Goal: Check status: Check status

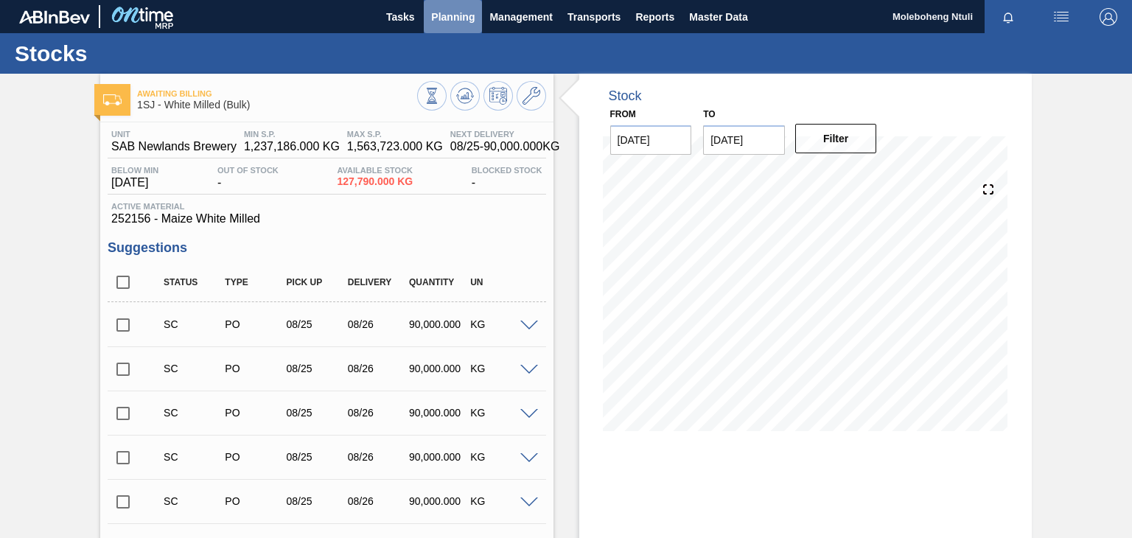
click at [456, 17] on span "Planning" at bounding box center [452, 17] width 43 height 18
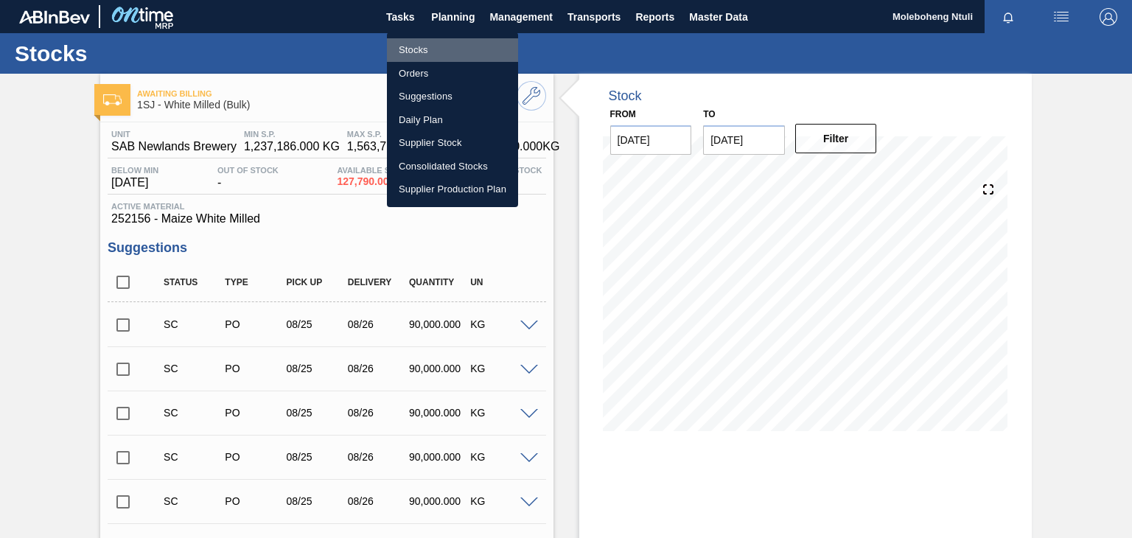
drag, startPoint x: 428, startPoint y: 49, endPoint x: 422, endPoint y: 38, distance: 12.2
click at [427, 48] on li "Stocks" at bounding box center [452, 50] width 131 height 24
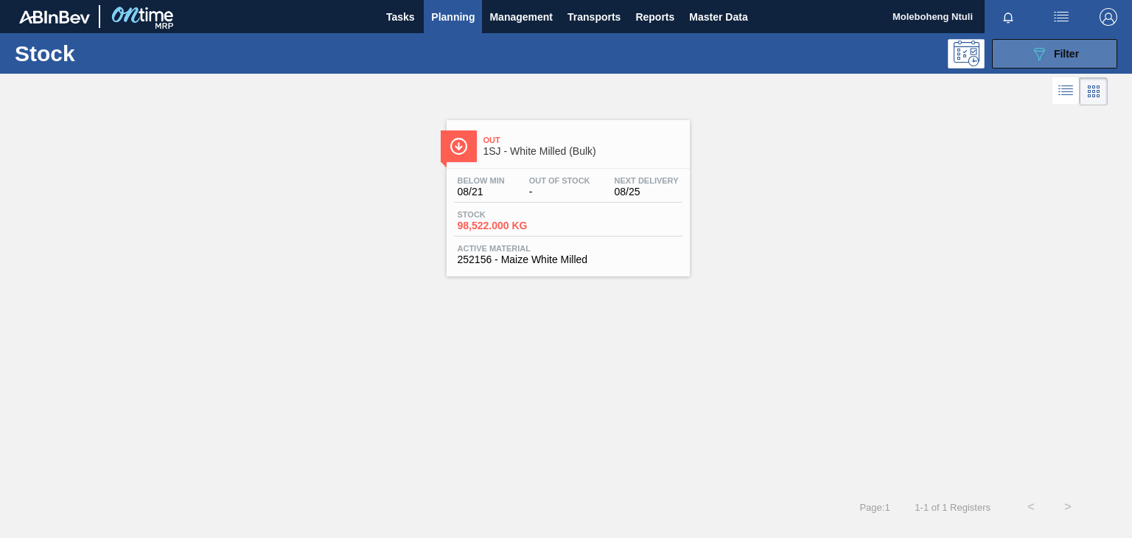
click at [1018, 64] on button "089F7B8B-B2A5-4AFE-B5C0-19BA573D28AC Filter" at bounding box center [1054, 53] width 125 height 29
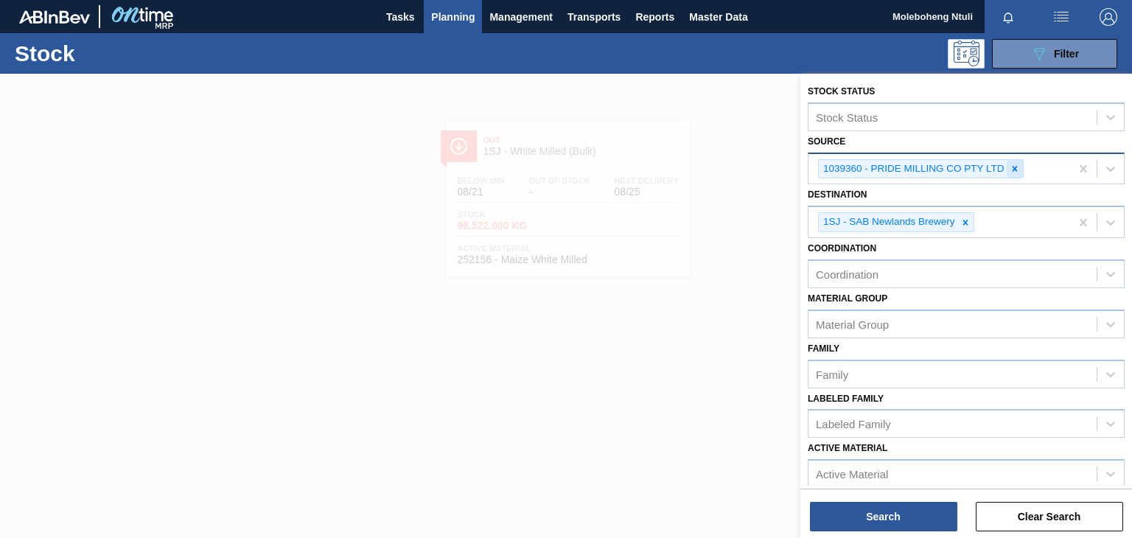
click at [1012, 167] on icon at bounding box center [1015, 169] width 10 height 10
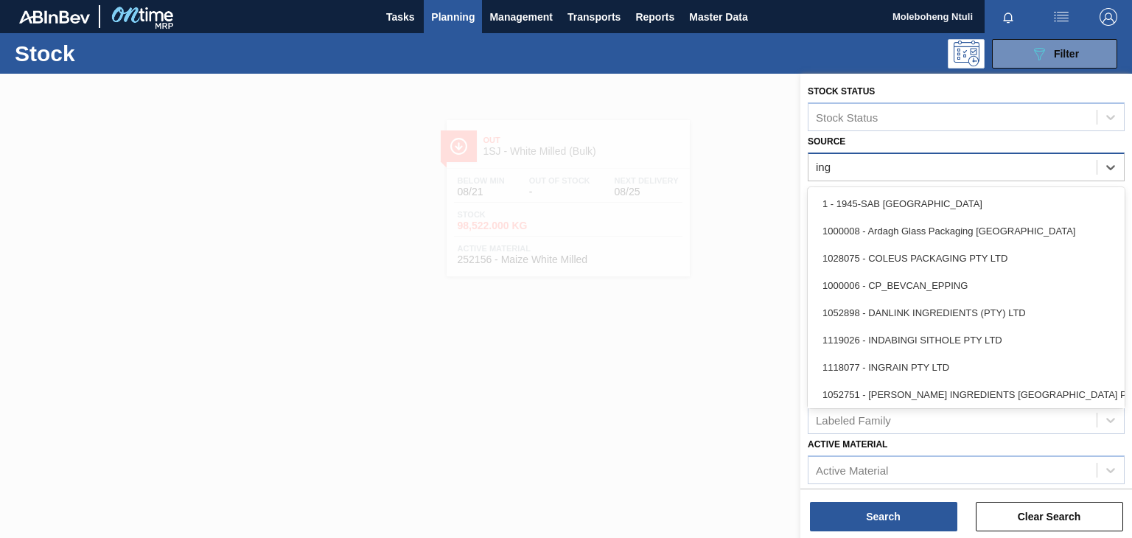
type input "ingr"
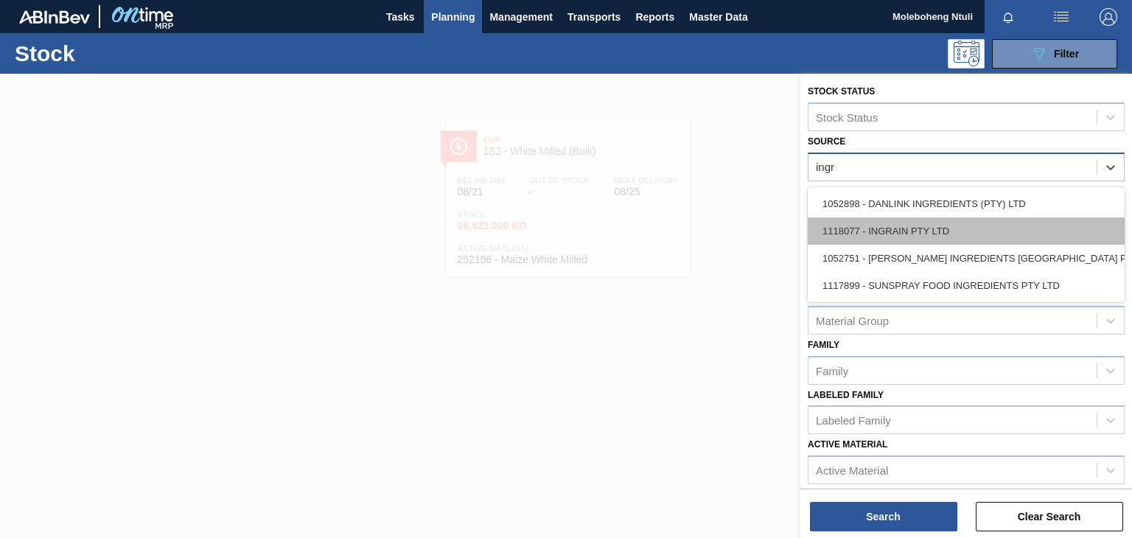
click at [955, 223] on div "1118077 - INGRAIN PTY LTD" at bounding box center [966, 230] width 317 height 27
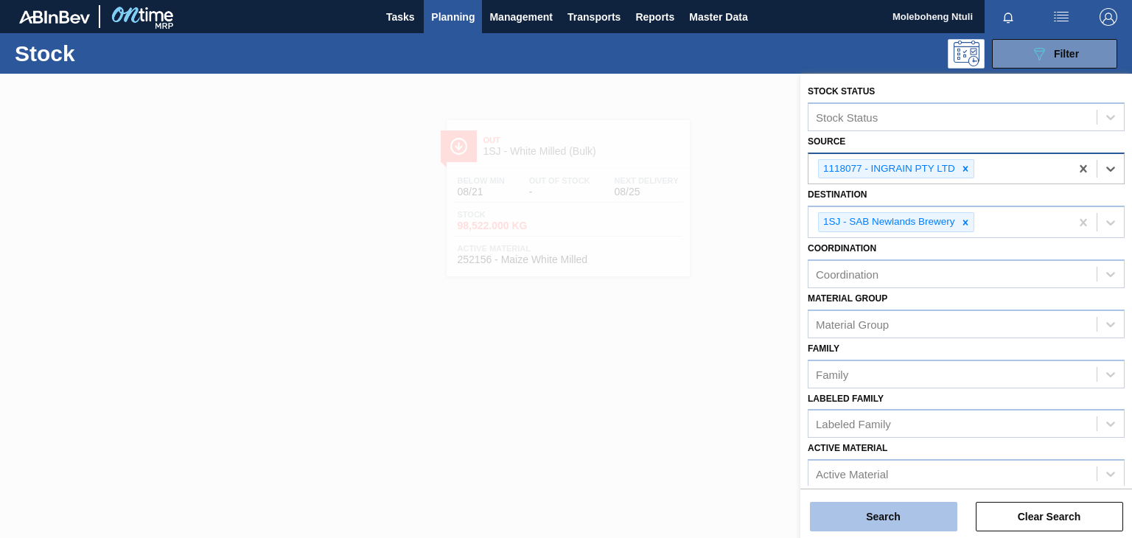
click at [893, 509] on button "Search" at bounding box center [883, 516] width 147 height 29
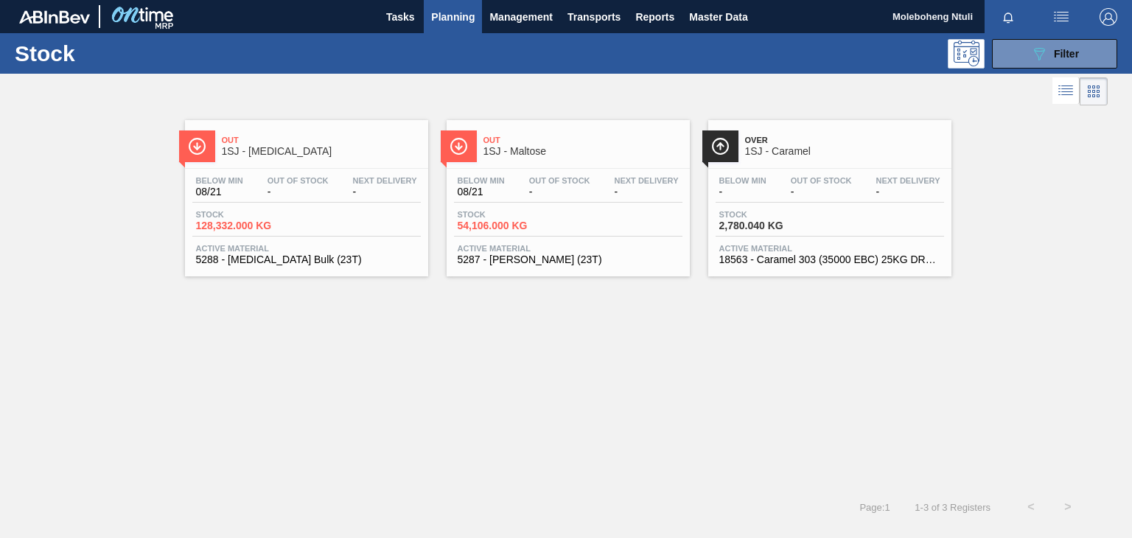
click at [395, 149] on span "1SJ - [MEDICAL_DATA]" at bounding box center [321, 151] width 199 height 11
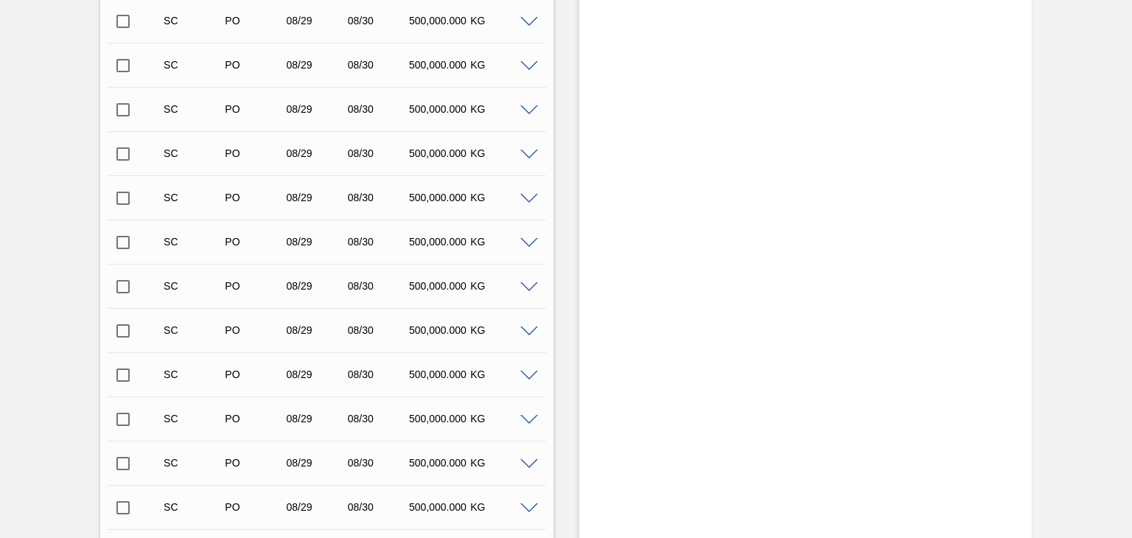
scroll to position [735, 0]
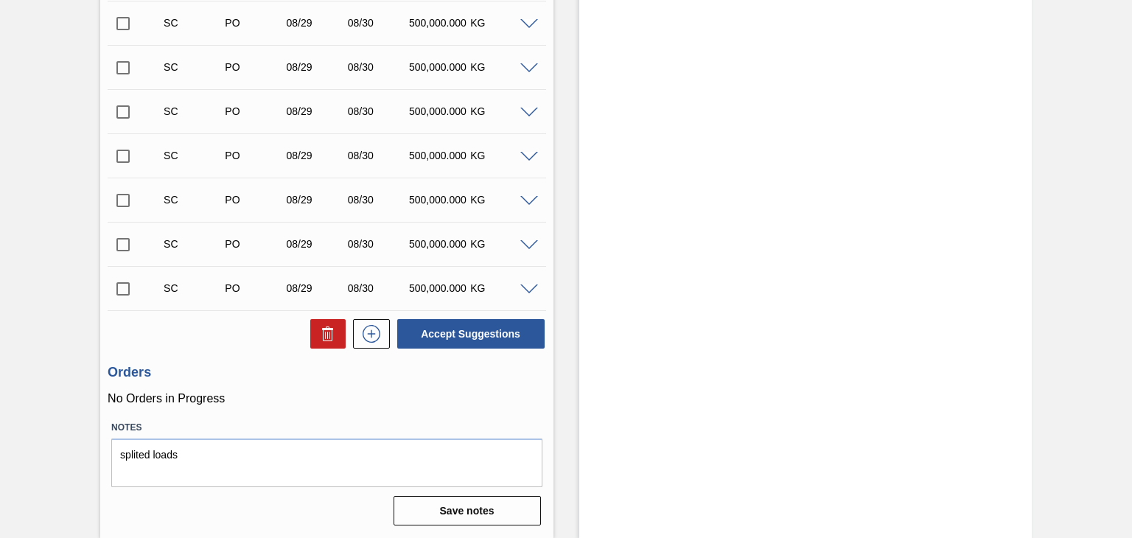
click at [116, 287] on input "checkbox" at bounding box center [123, 288] width 31 height 31
click at [489, 332] on button "Accept Suggestions" at bounding box center [470, 333] width 147 height 29
checkbox input "false"
click at [119, 288] on input "checkbox" at bounding box center [123, 288] width 31 height 31
click at [470, 332] on button "Accept Suggestions" at bounding box center [470, 333] width 147 height 29
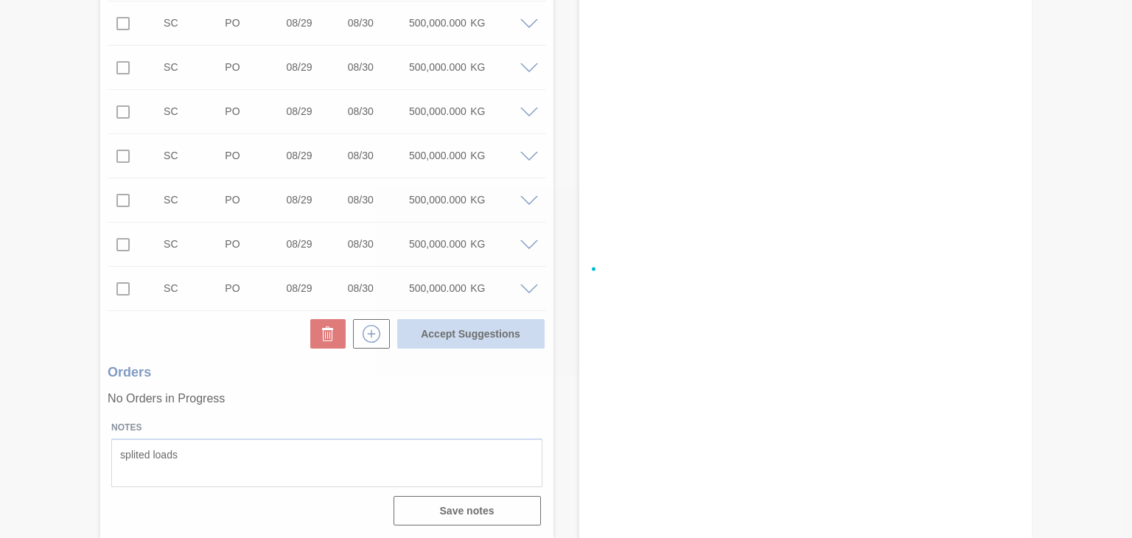
checkbox input "false"
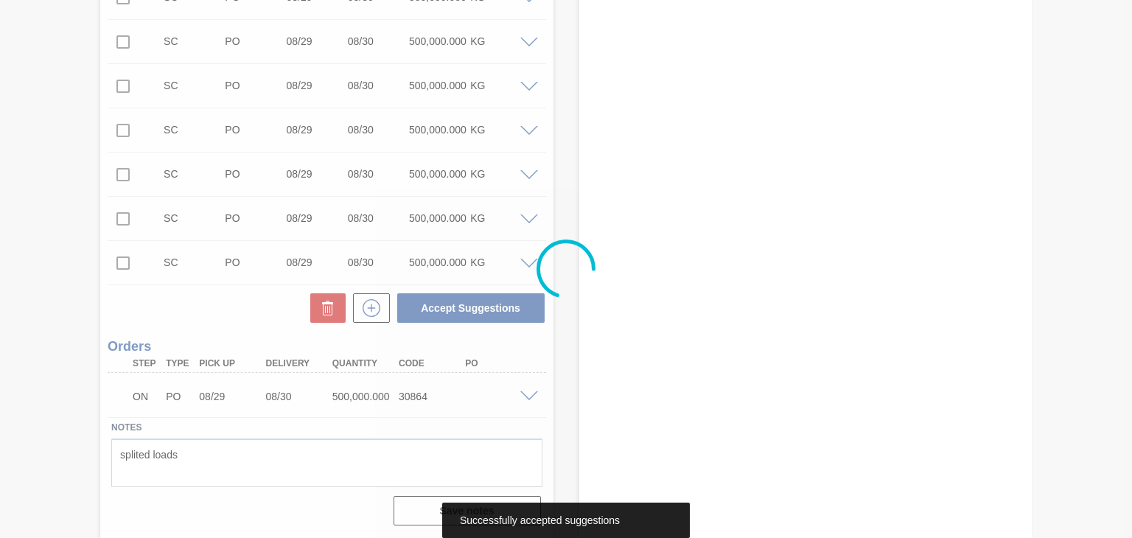
scroll to position [717, 0]
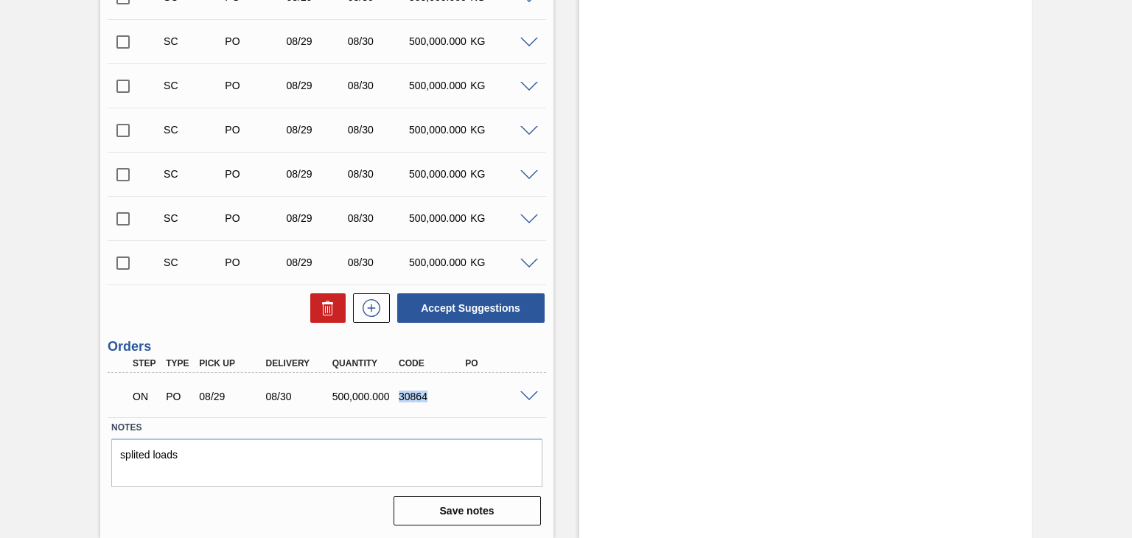
drag, startPoint x: 400, startPoint y: 397, endPoint x: 433, endPoint y: 392, distance: 33.5
click at [433, 392] on div "30864" at bounding box center [431, 397] width 73 height 12
copy div "30864"
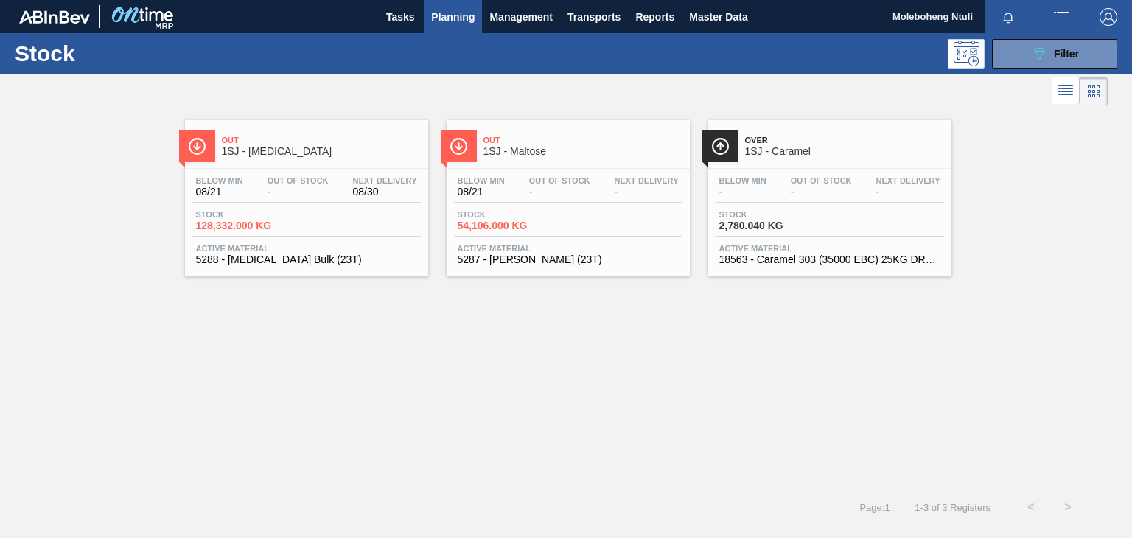
click at [596, 149] on span "1SJ - Maltose" at bounding box center [583, 151] width 199 height 11
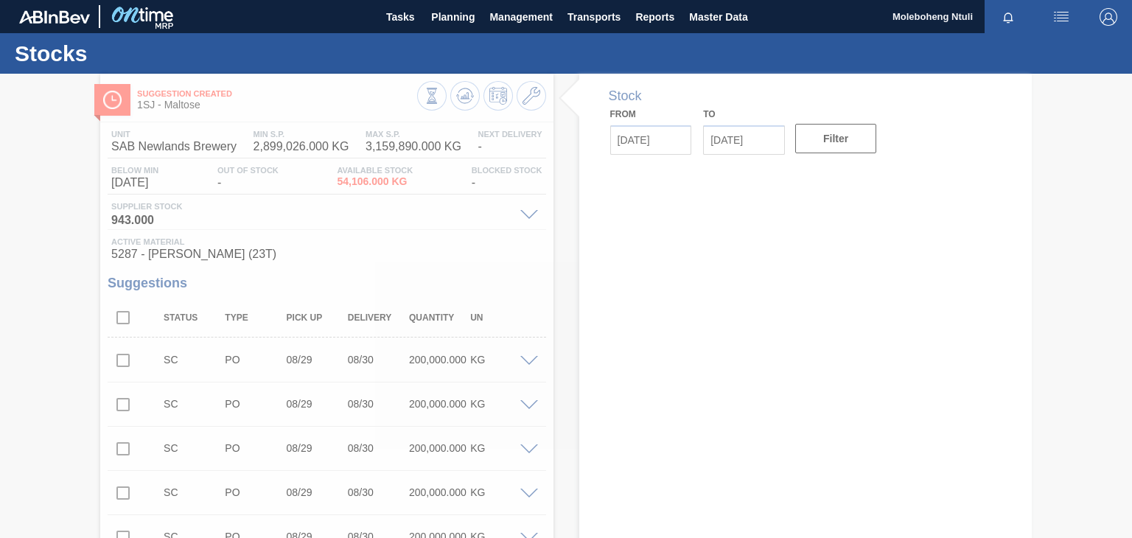
type input "[DATE]"
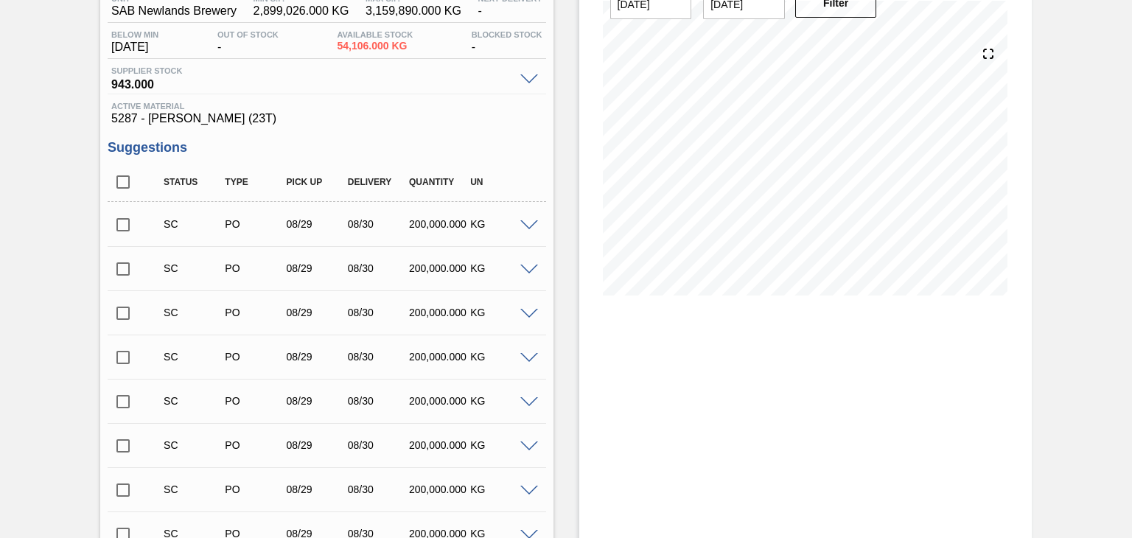
scroll to position [590, 0]
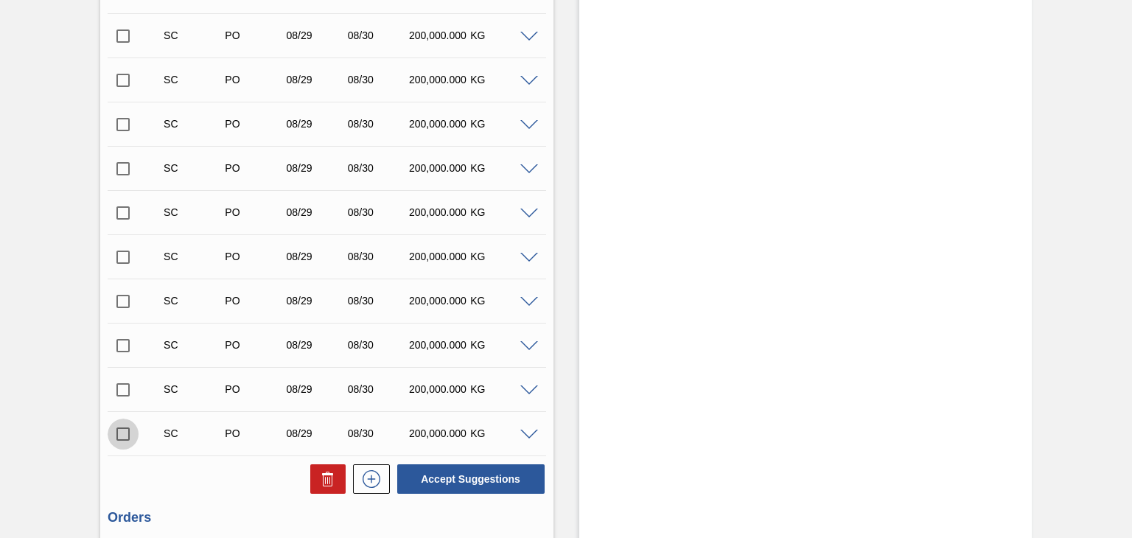
click at [125, 436] on input "checkbox" at bounding box center [123, 434] width 31 height 31
click at [476, 479] on button "Accept Suggestions" at bounding box center [470, 478] width 147 height 29
checkbox input "false"
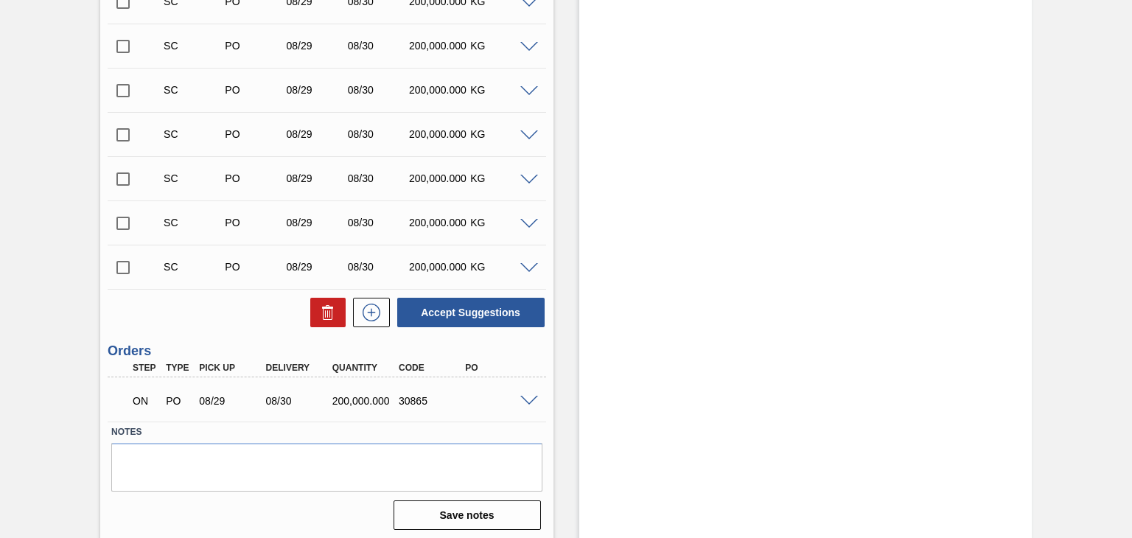
scroll to position [717, 0]
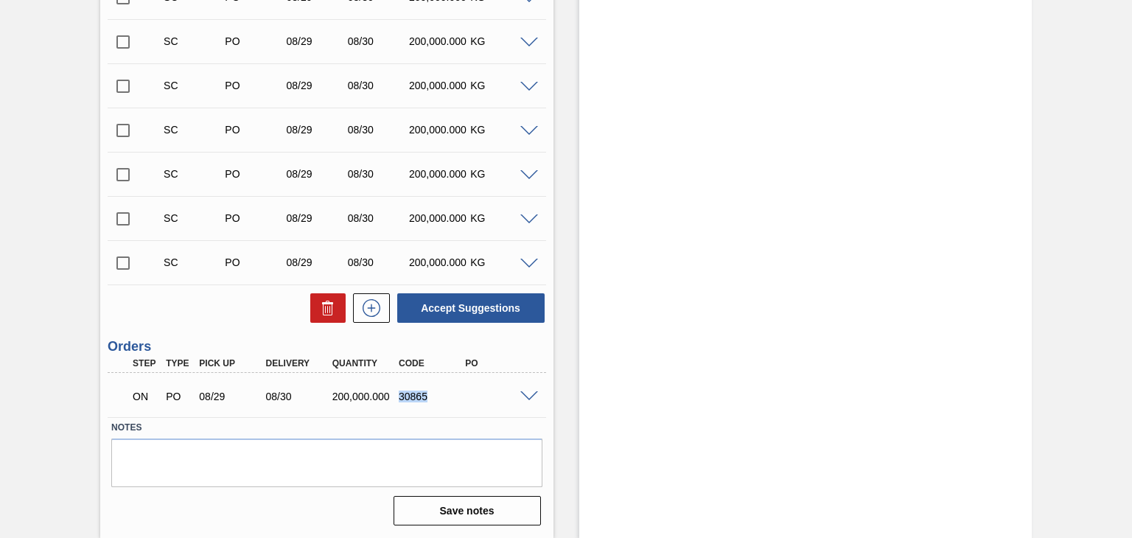
drag, startPoint x: 400, startPoint y: 395, endPoint x: 439, endPoint y: 391, distance: 39.2
click at [439, 391] on div "30865" at bounding box center [431, 397] width 73 height 12
copy div "30865"
